Goal: Communication & Community: Ask a question

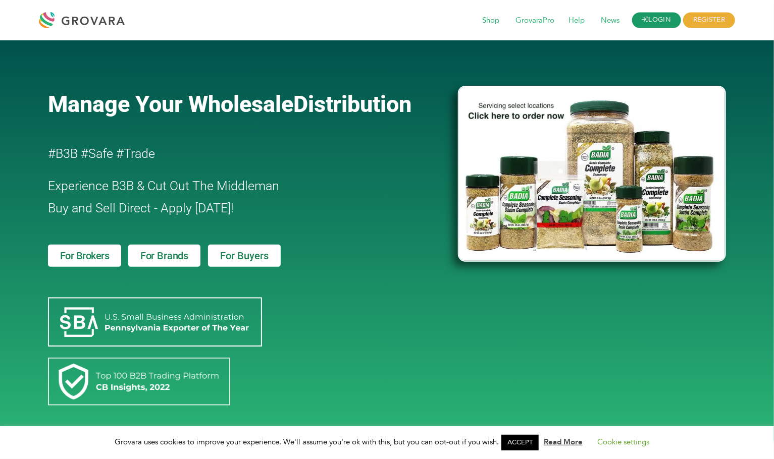
click at [665, 20] on link "LOGIN" at bounding box center [656, 21] width 49 height 16
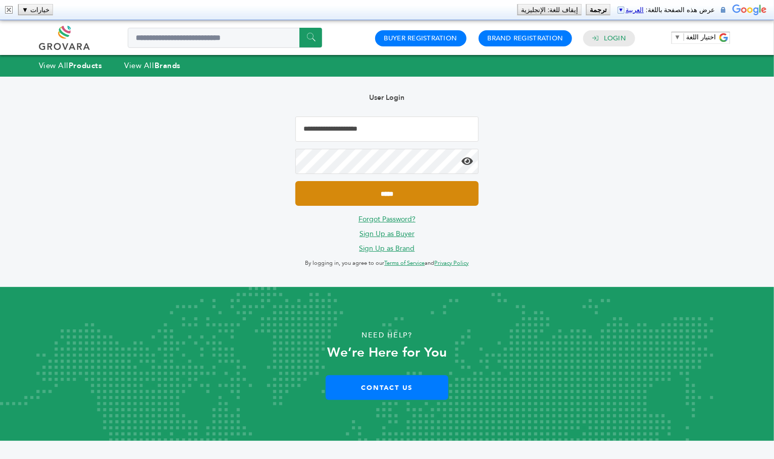
click at [378, 201] on input "*****" at bounding box center [386, 193] width 183 height 25
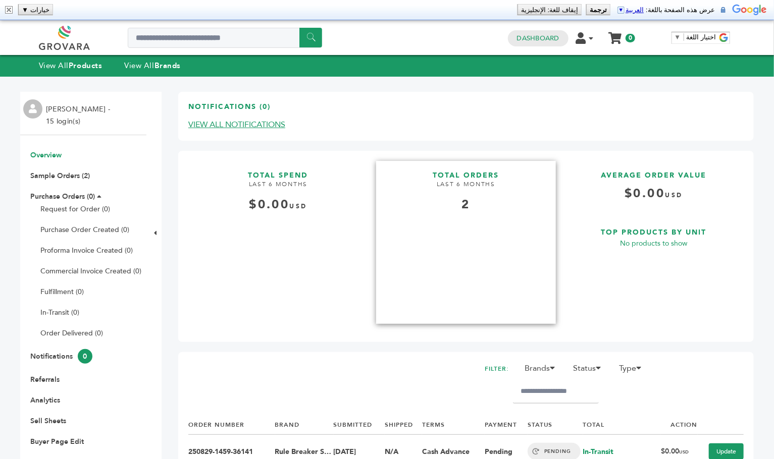
click at [479, 207] on div "2" at bounding box center [466, 204] width 180 height 17
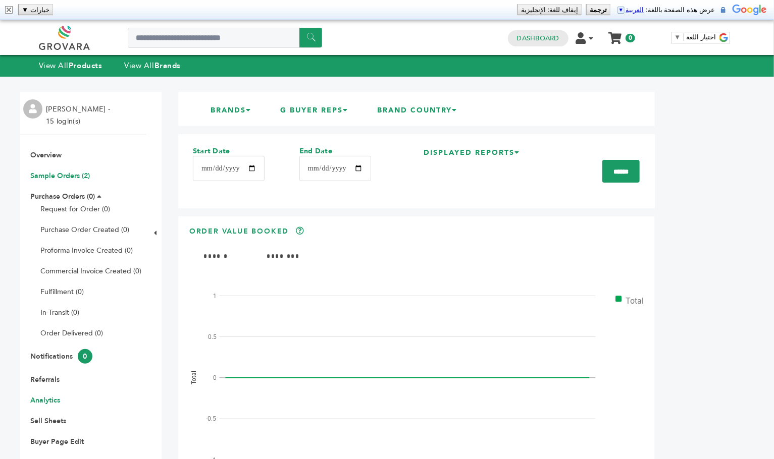
click at [56, 175] on link "Sample Orders (2)" at bounding box center [60, 176] width 60 height 10
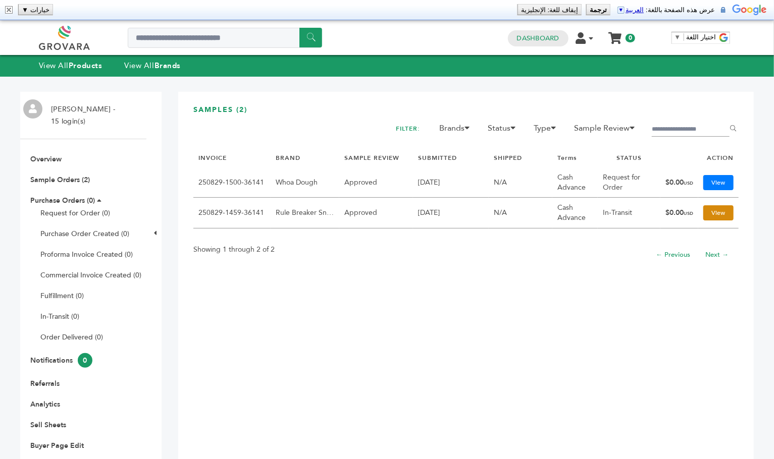
click at [705, 207] on link "View" at bounding box center [718, 212] width 30 height 15
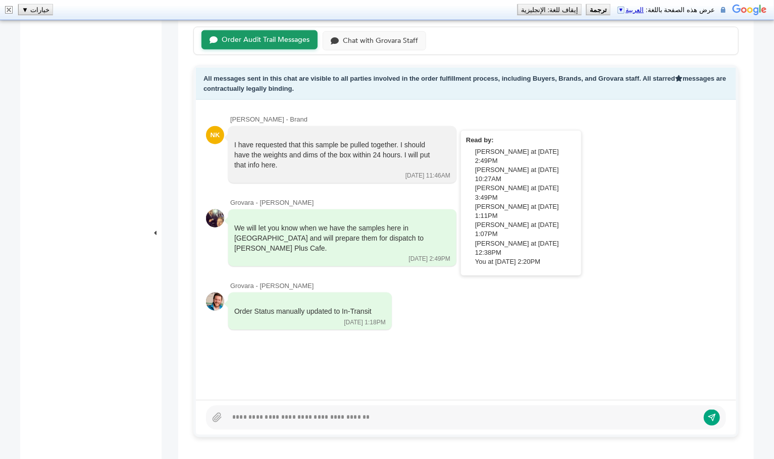
scroll to position [458, 0]
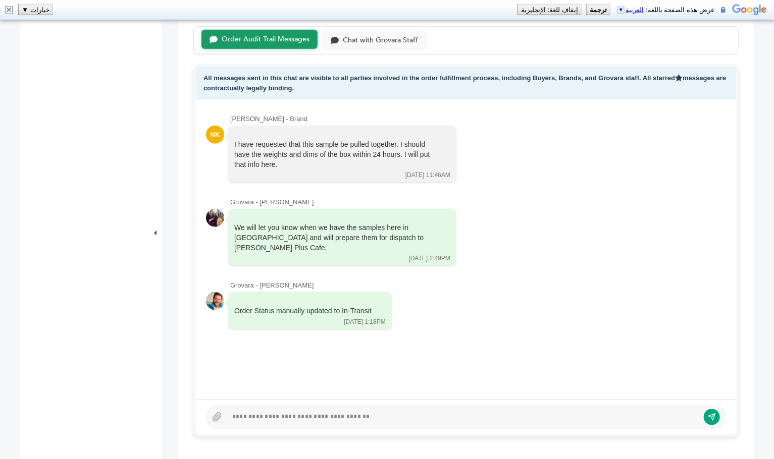
click at [311, 415] on div at bounding box center [462, 417] width 471 height 12
click at [280, 420] on div at bounding box center [462, 417] width 471 height 12
click at [367, 35] on div "Chat with Grovara Staff" at bounding box center [380, 39] width 75 height 9
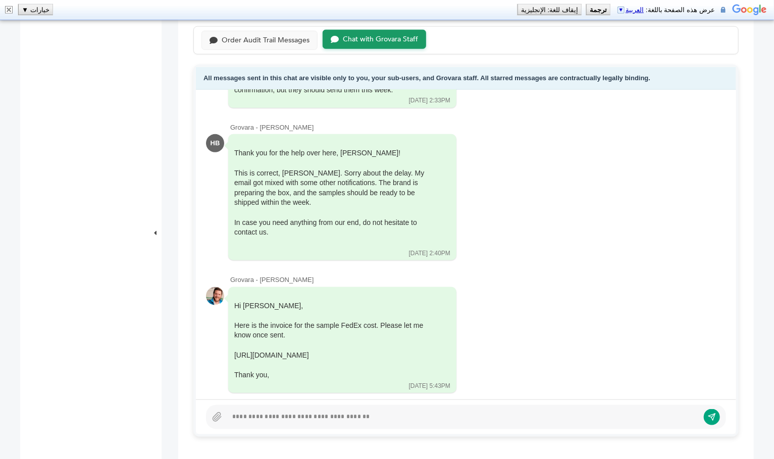
scroll to position [425, 0]
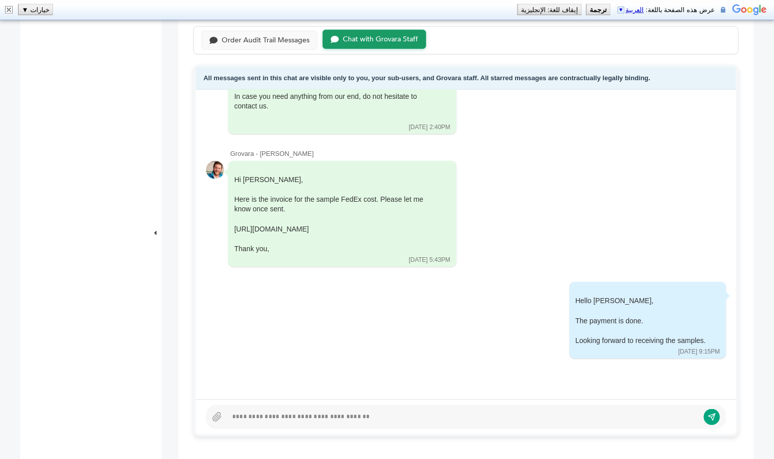
click at [264, 49] on div "Order Audit Trail Messages Chat with Grovara Staff" at bounding box center [465, 40] width 545 height 29
click at [270, 39] on div "Order Audit Trail Messages" at bounding box center [266, 39] width 88 height 9
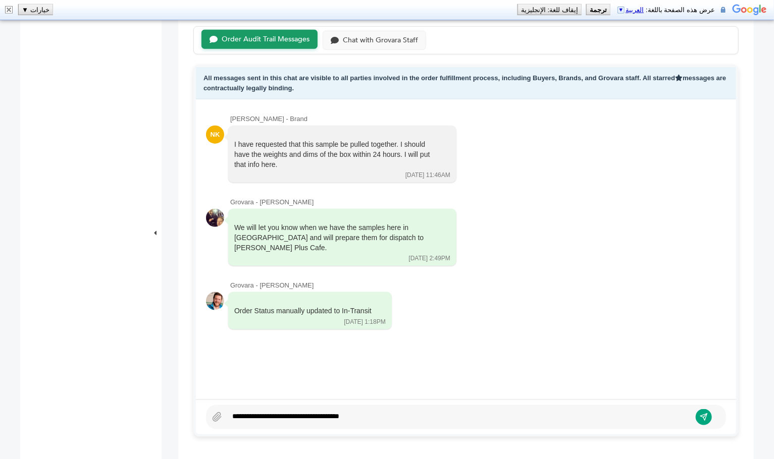
click at [398, 414] on div "**********" at bounding box center [458, 417] width 463 height 12
click at [707, 413] on icon "submit" at bounding box center [703, 417] width 9 height 9
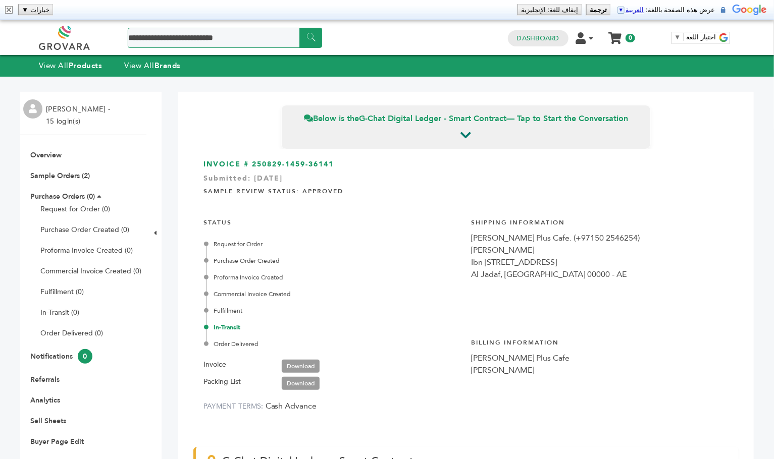
click at [220, 31] on input "Search a product or brand..." at bounding box center [225, 38] width 194 height 20
type input "**********"
click at [308, 42] on input "******" at bounding box center [310, 38] width 23 height 20
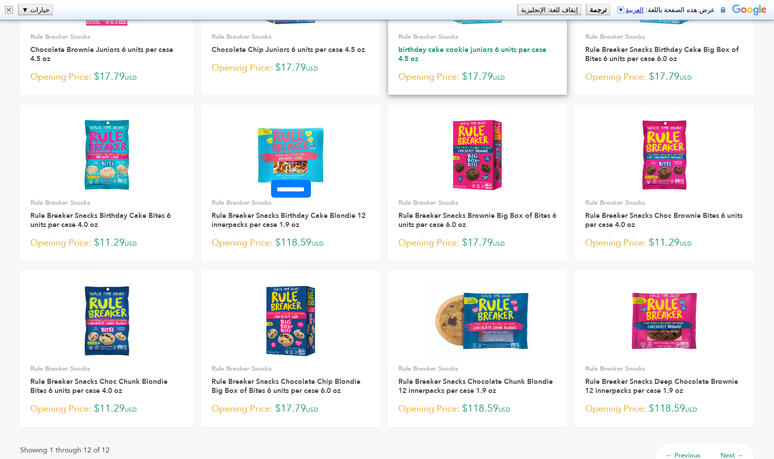
scroll to position [186, 0]
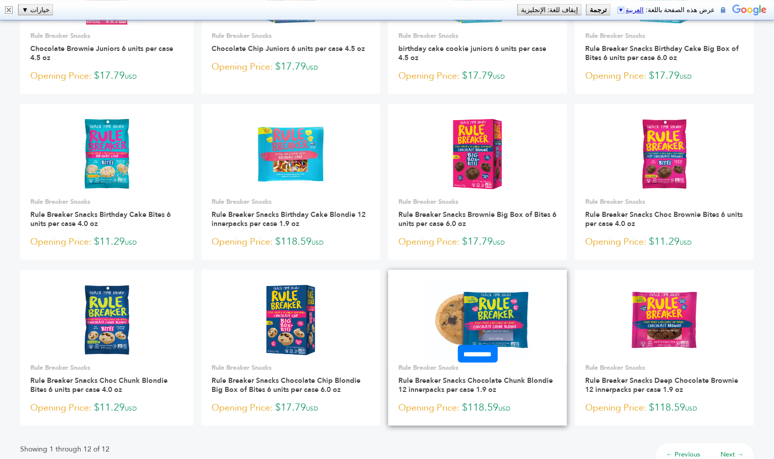
click at [491, 322] on img at bounding box center [478, 320] width 110 height 73
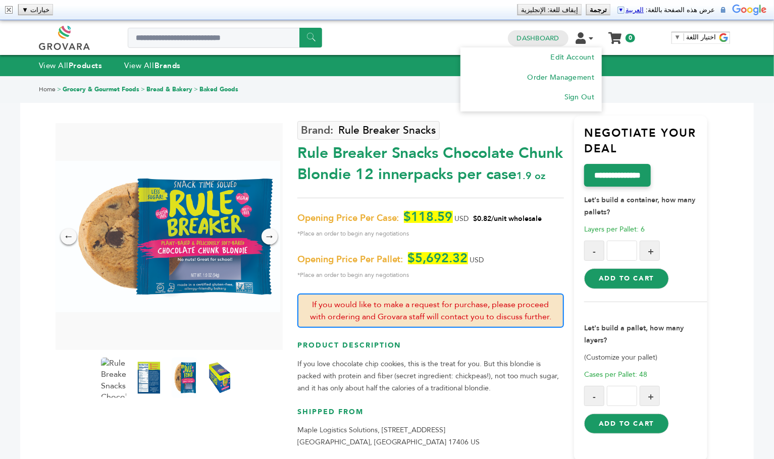
click at [590, 38] on icon at bounding box center [591, 38] width 5 height 7
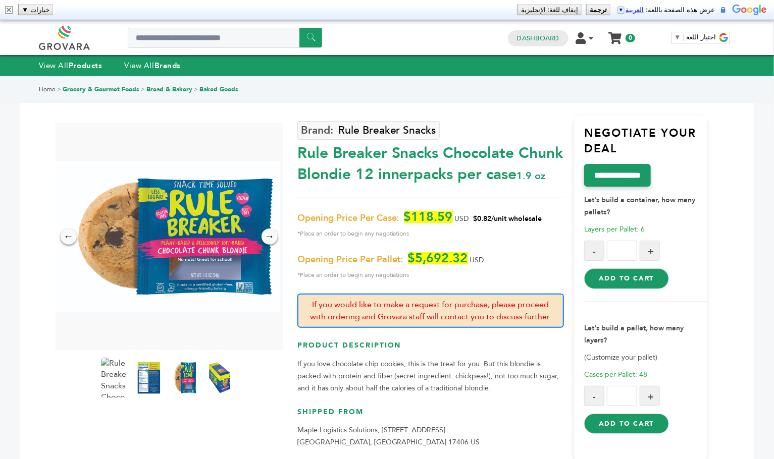
click at [64, 45] on link at bounding box center [76, 38] width 74 height 24
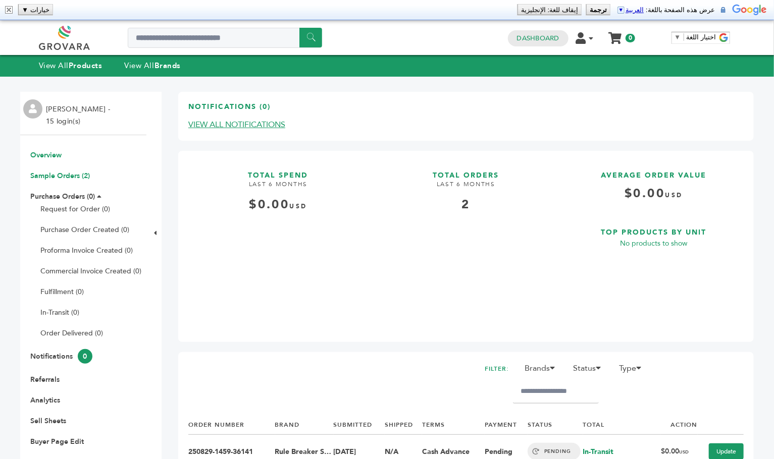
click at [50, 179] on link "Sample Orders (2)" at bounding box center [60, 176] width 60 height 10
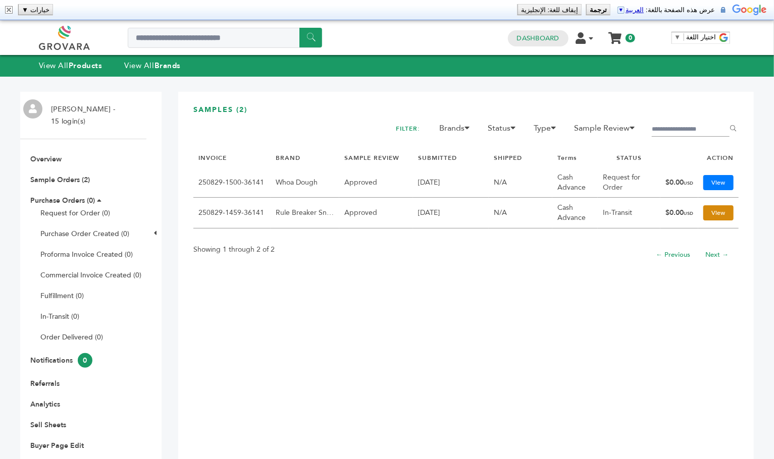
click at [720, 214] on link "View" at bounding box center [718, 212] width 30 height 15
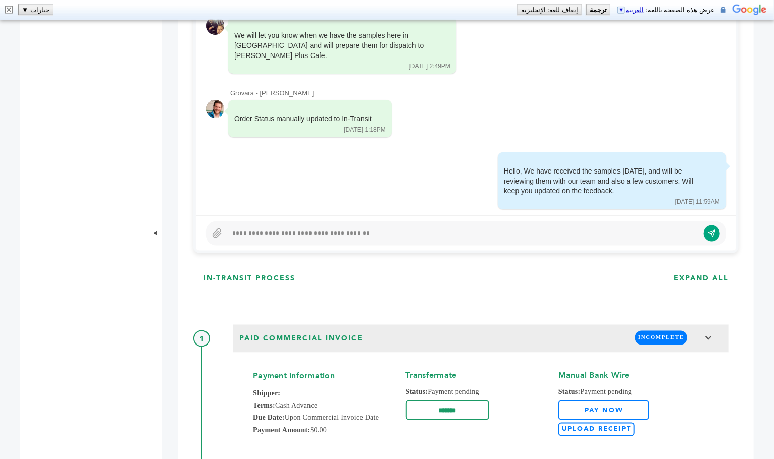
scroll to position [616, 0]
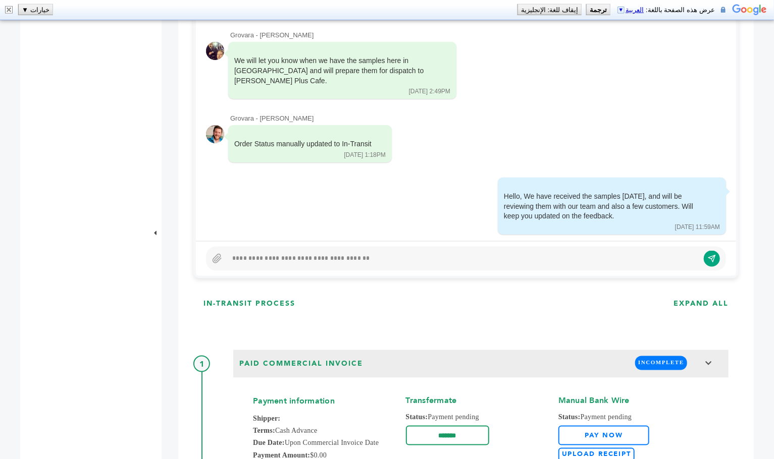
click at [490, 258] on div at bounding box center [462, 259] width 471 height 12
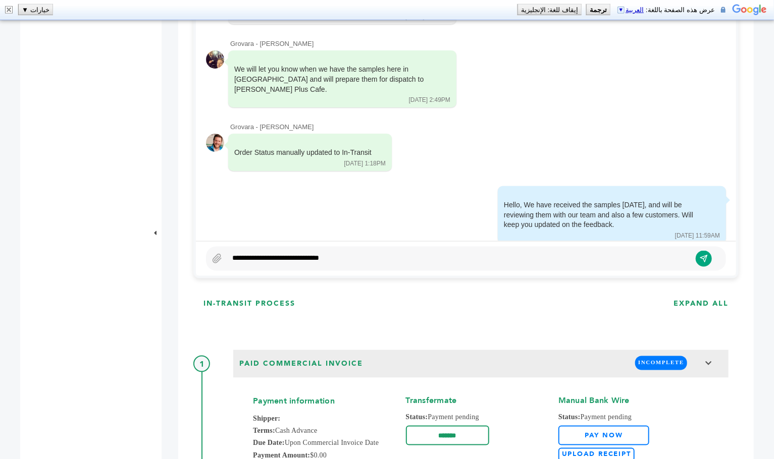
scroll to position [539, 0]
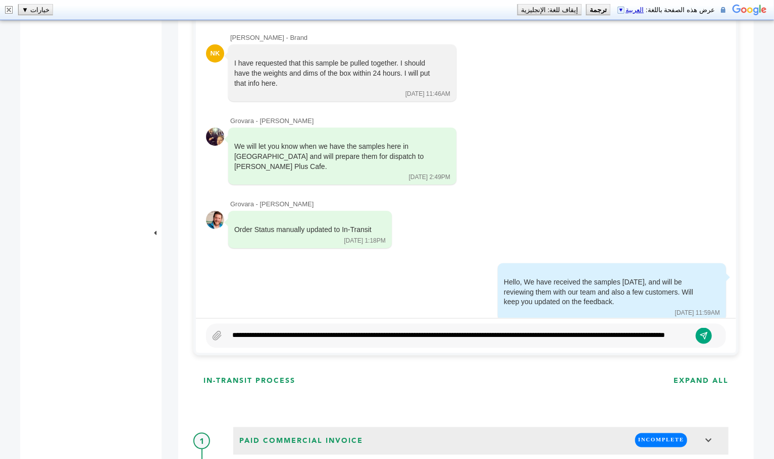
click at [288, 340] on div "**********" at bounding box center [458, 336] width 463 height 12
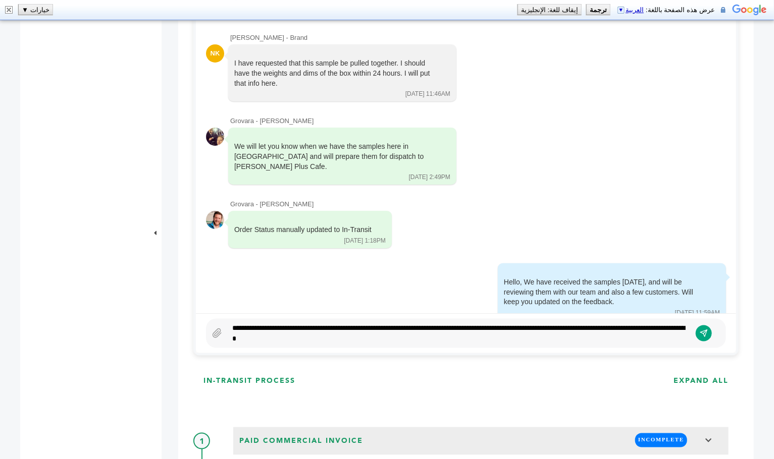
click at [417, 336] on div "**********" at bounding box center [458, 333] width 463 height 21
click at [705, 333] on icon "submit" at bounding box center [703, 334] width 9 height 9
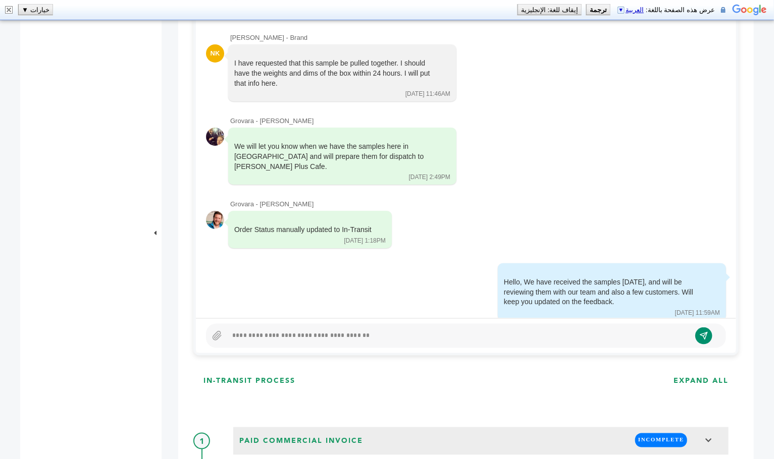
scroll to position [80, 0]
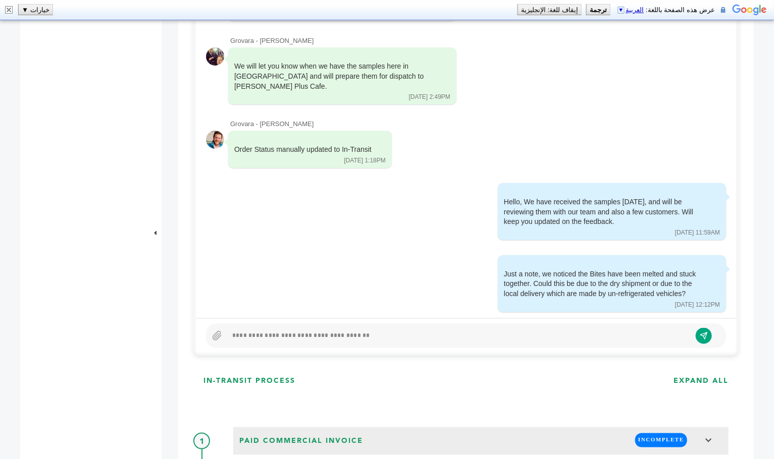
click at [397, 230] on div "[PERSON_NAME] - Brand NK I have requested that this sample be pulled together. …" at bounding box center [466, 168] width 540 height 300
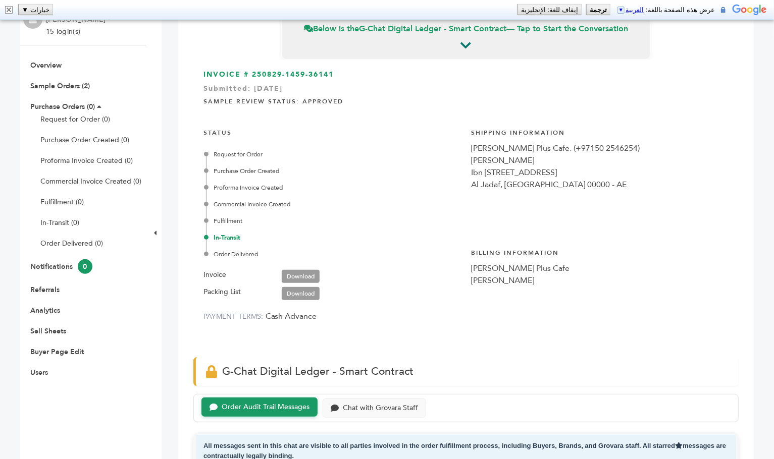
scroll to position [0, 0]
